Goal: Navigation & Orientation: Find specific page/section

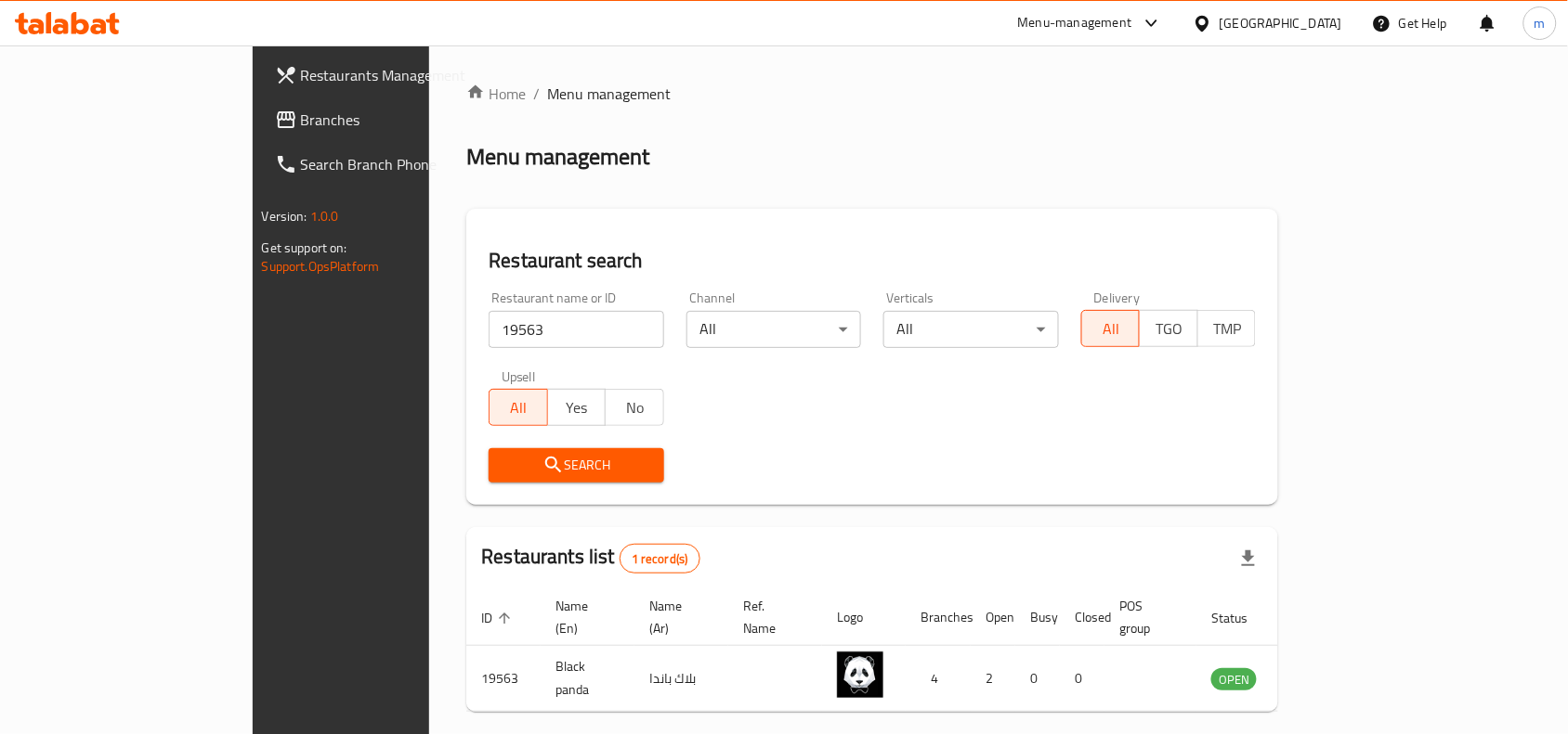
click at [1213, 24] on icon at bounding box center [1202, 24] width 20 height 20
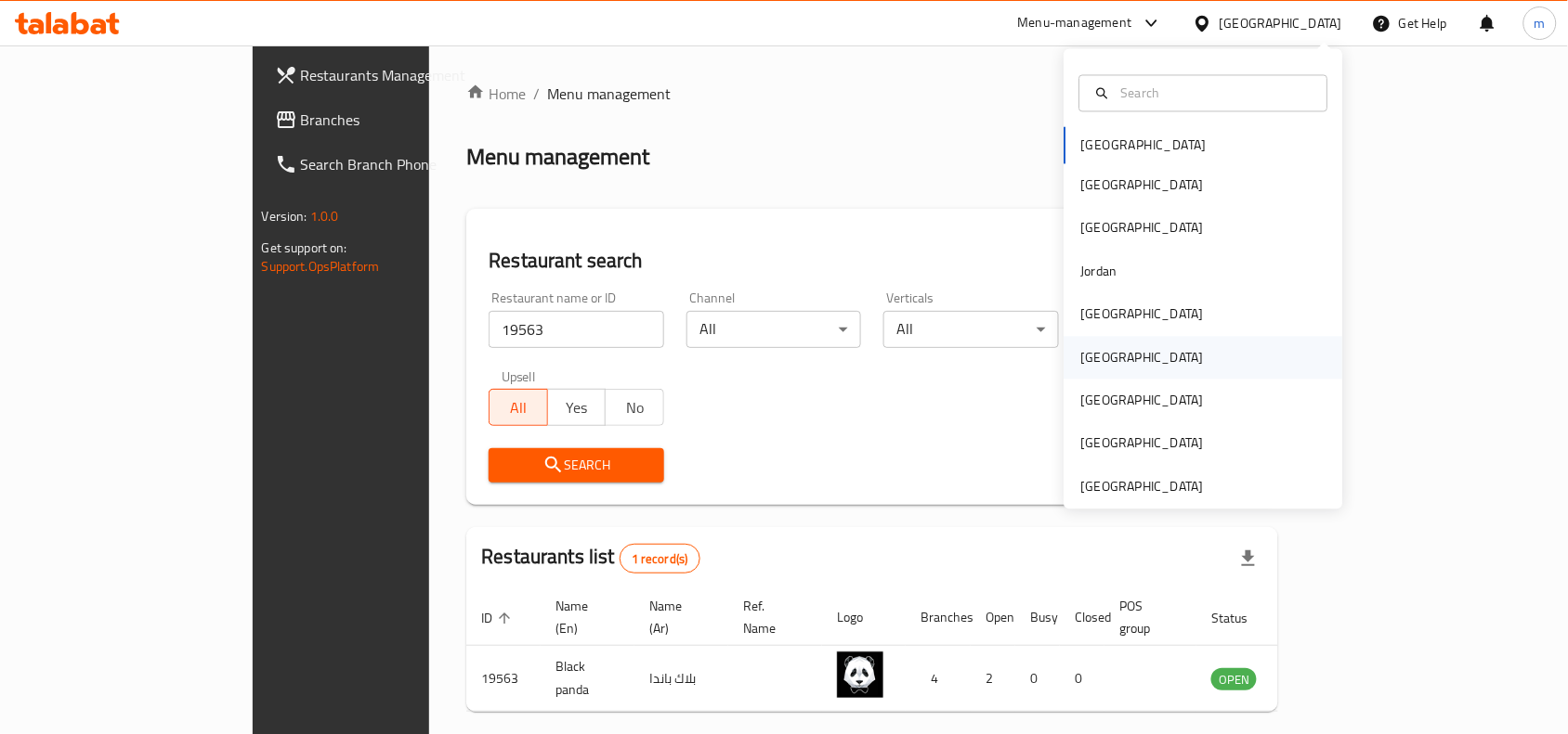
click at [1084, 359] on div "[GEOGRAPHIC_DATA]" at bounding box center [1143, 357] width 123 height 21
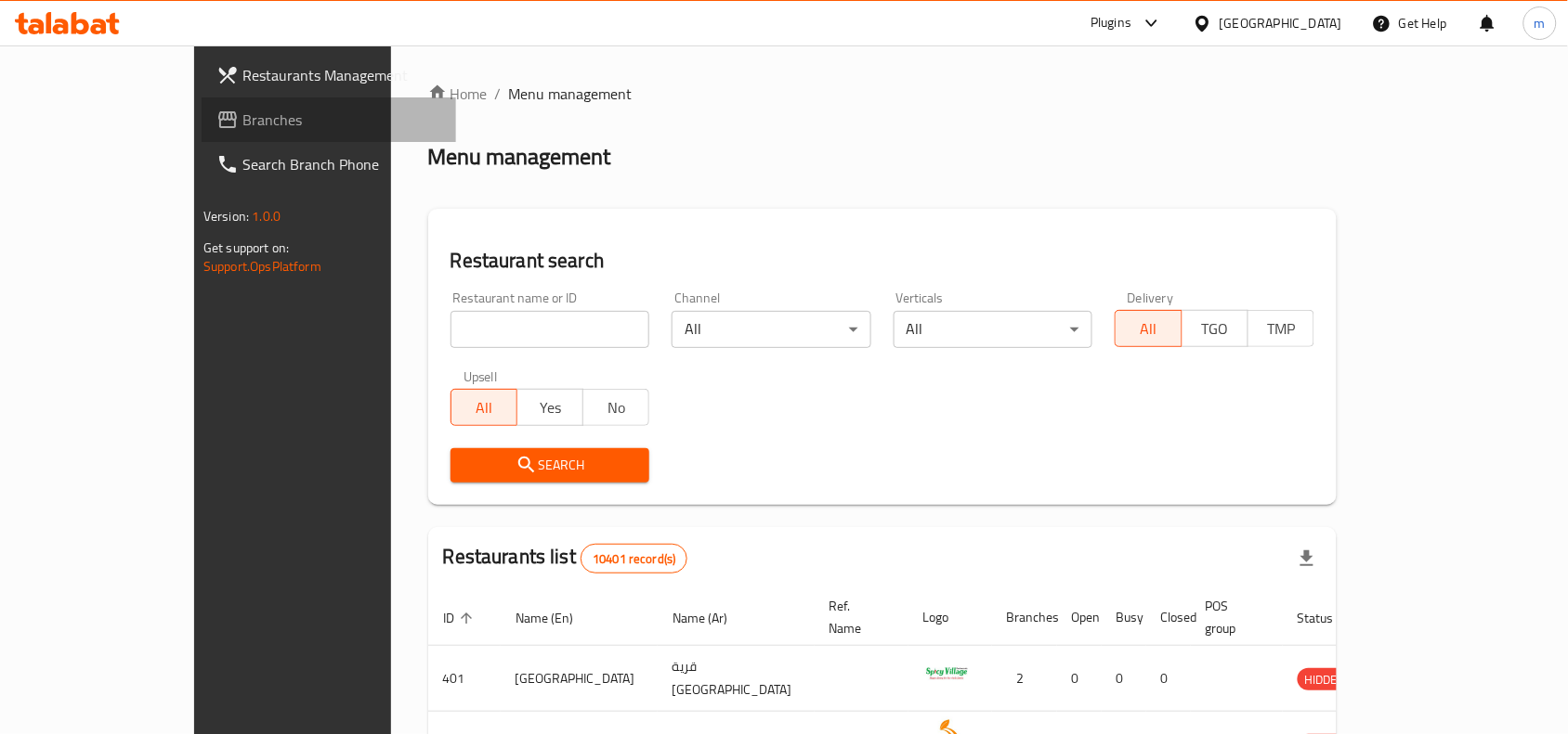
click at [242, 118] on span "Branches" at bounding box center [341, 120] width 199 height 23
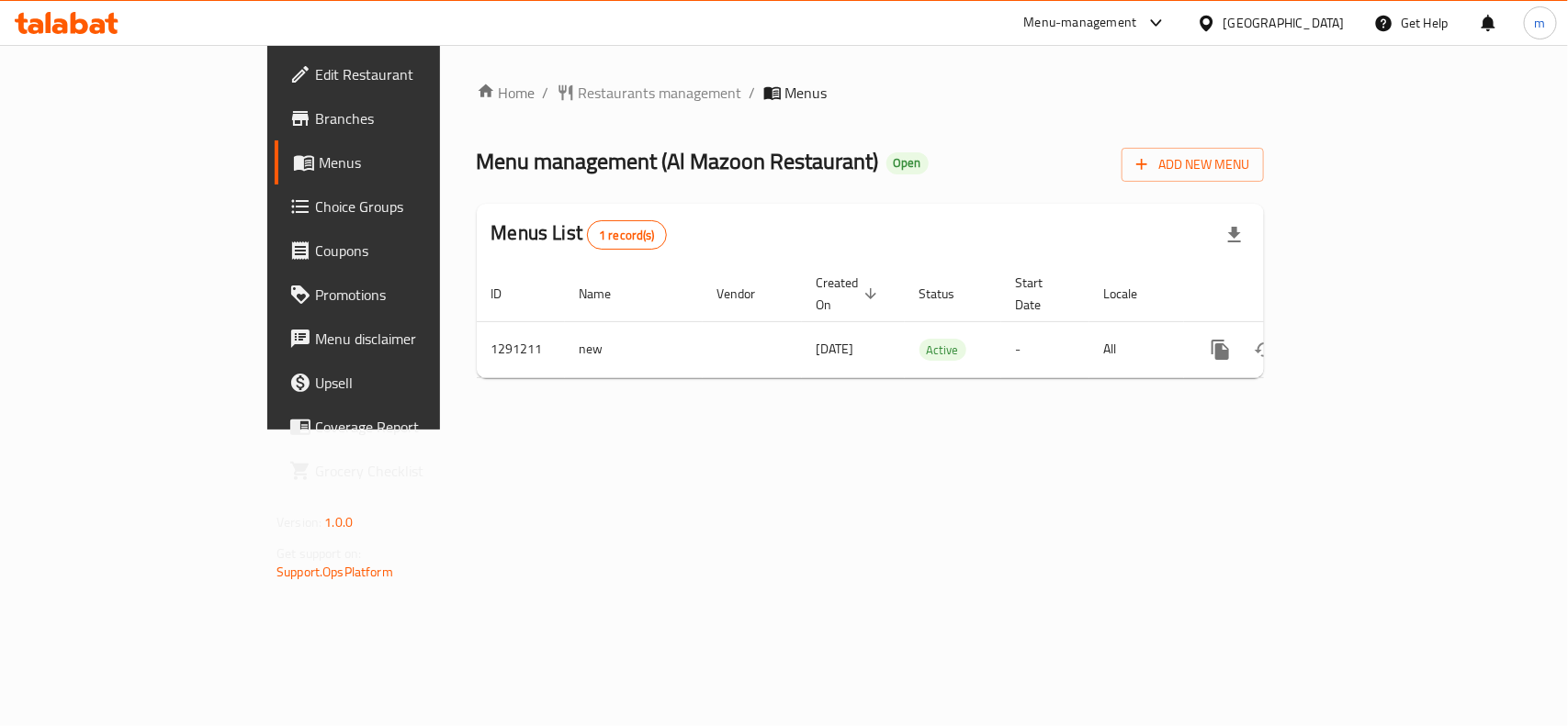
click at [769, 430] on div "Home / Restaurants management / Menus Menu management ( Al Mazoon Restaurant ) …" at bounding box center [870, 237] width 860 height 385
click at [572, 430] on div "Home / Restaurants management / Menus Menu management ( Al Mazoon Restaurant ) …" at bounding box center [870, 237] width 860 height 385
